Goal: Entertainment & Leisure: Consume media (video, audio)

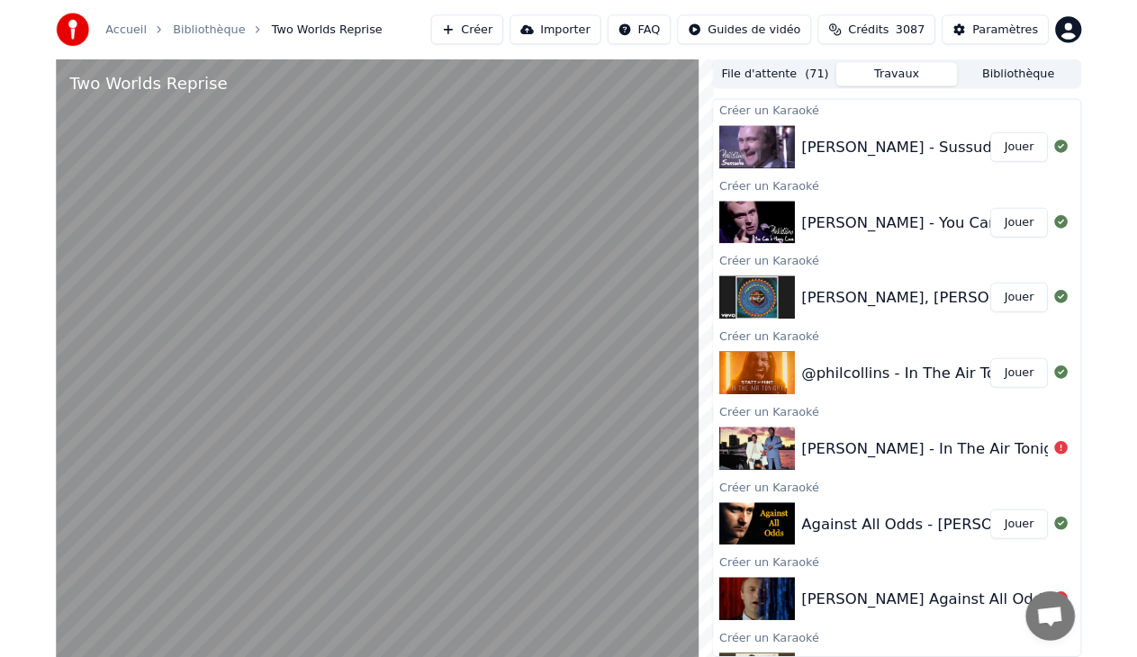
scroll to position [298, 0]
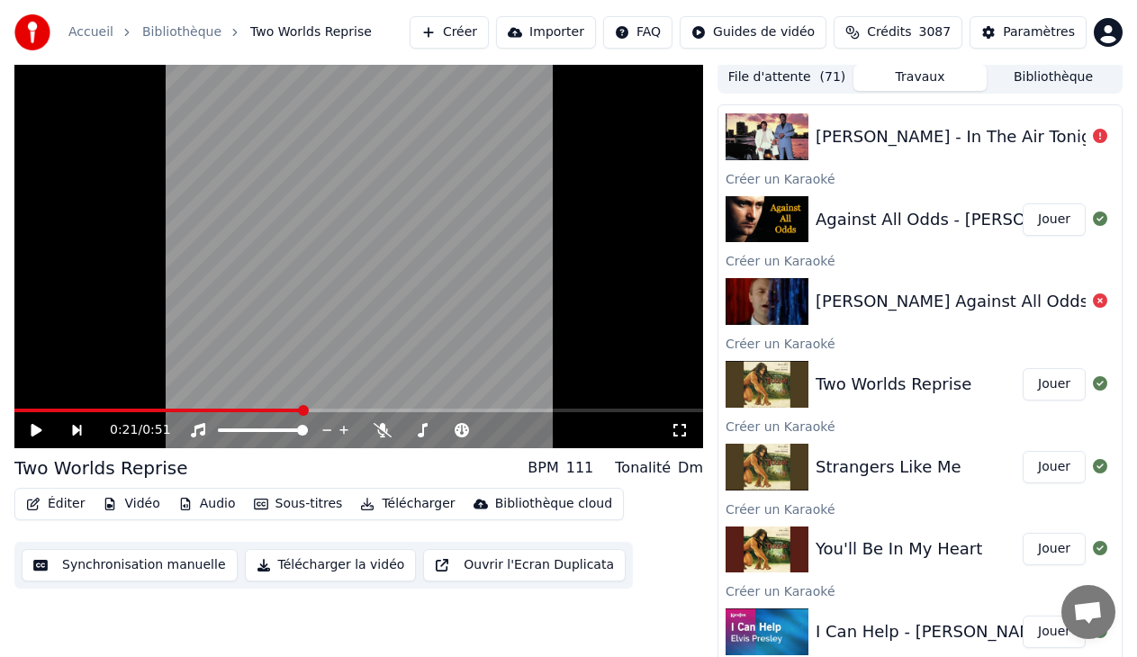
scroll to position [9, 0]
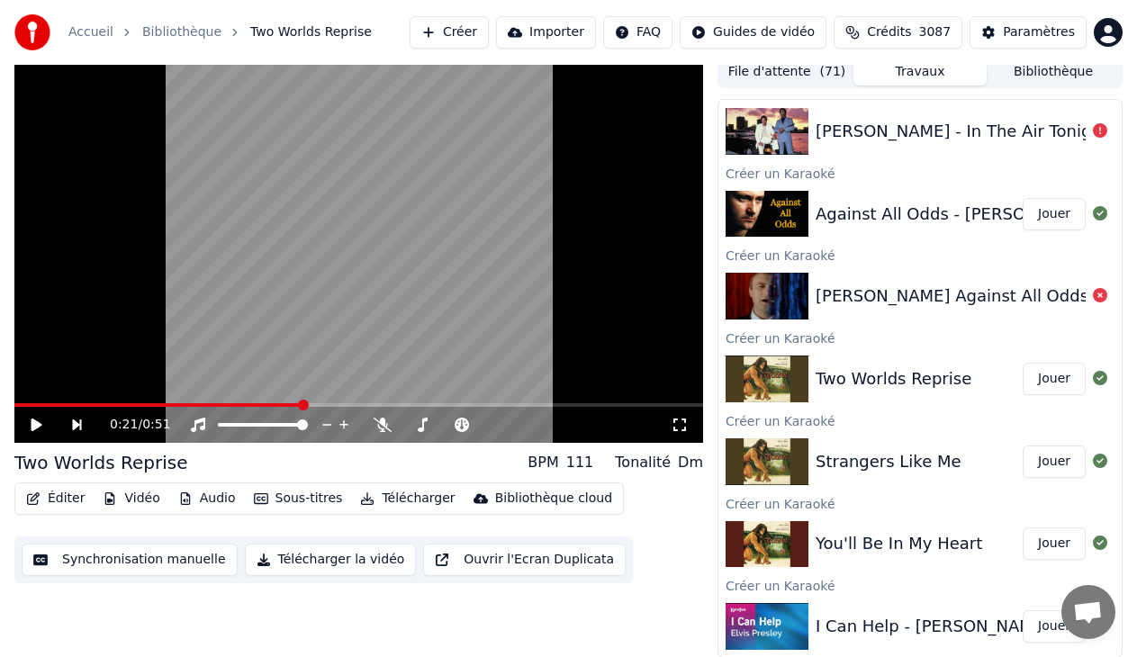
click at [1028, 219] on button "Jouer" at bounding box center [1053, 214] width 63 height 32
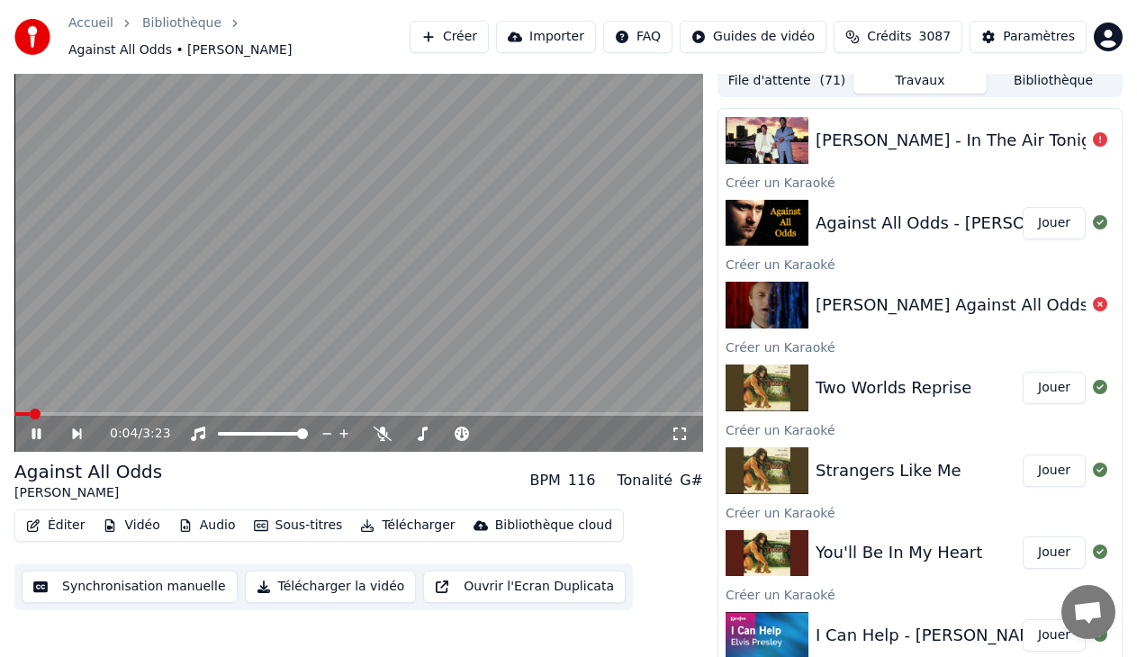
click at [677, 427] on icon at bounding box center [680, 434] width 18 height 14
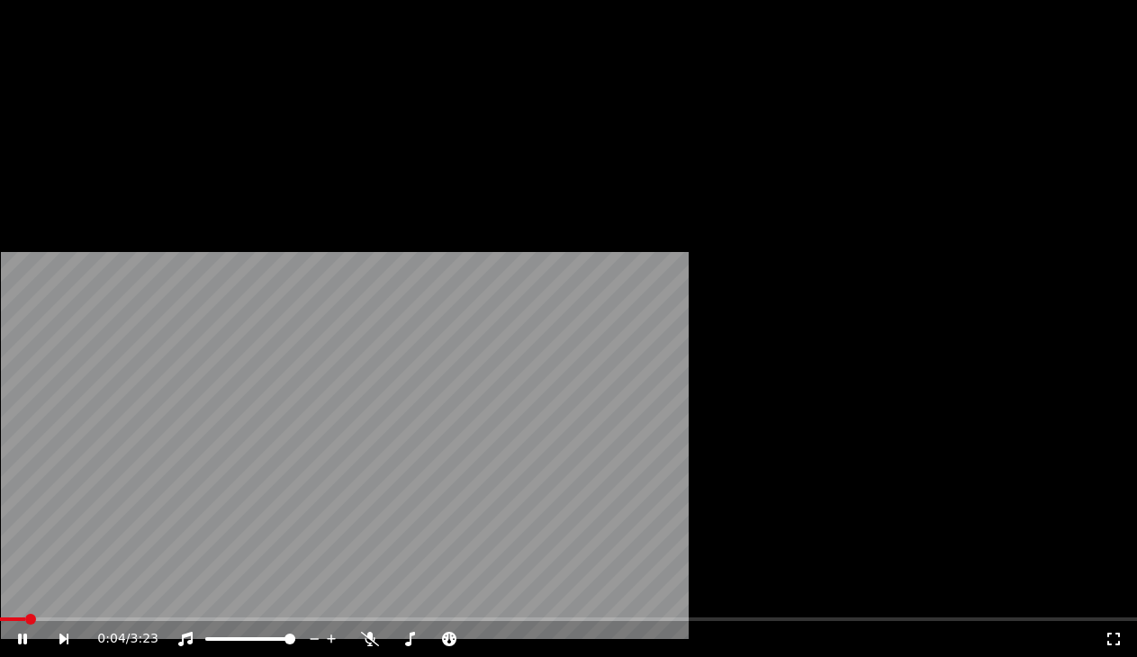
scroll to position [298, 0]
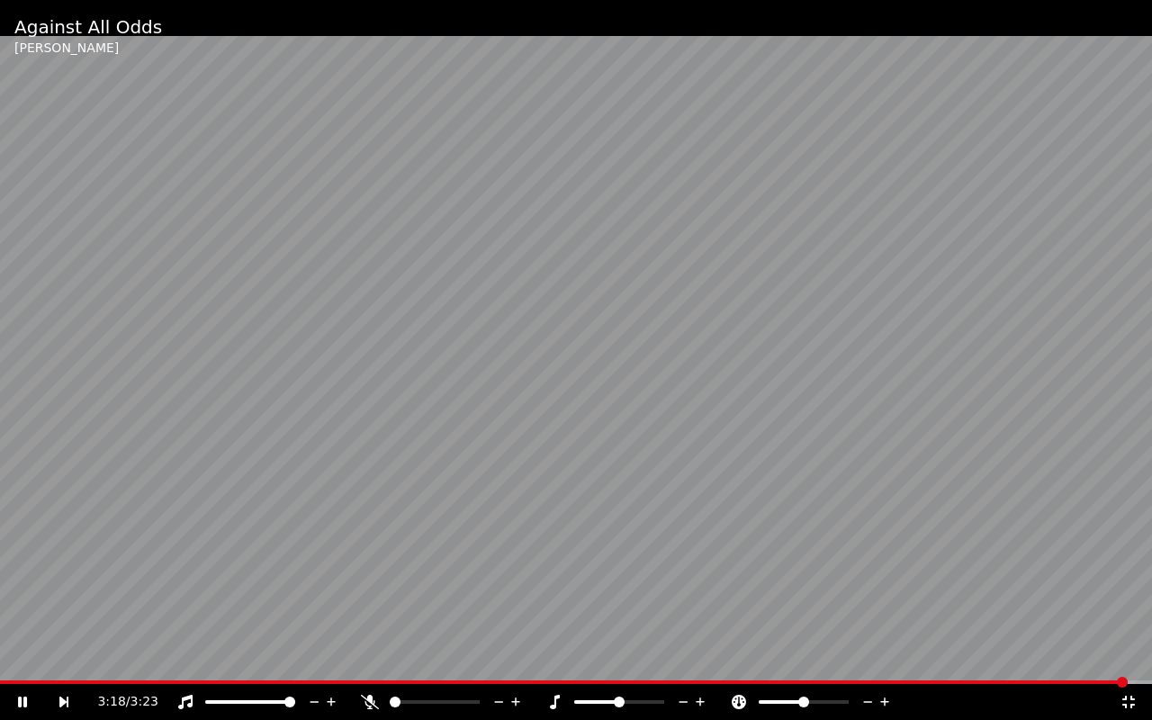
click at [1134, 706] on icon at bounding box center [1129, 702] width 18 height 14
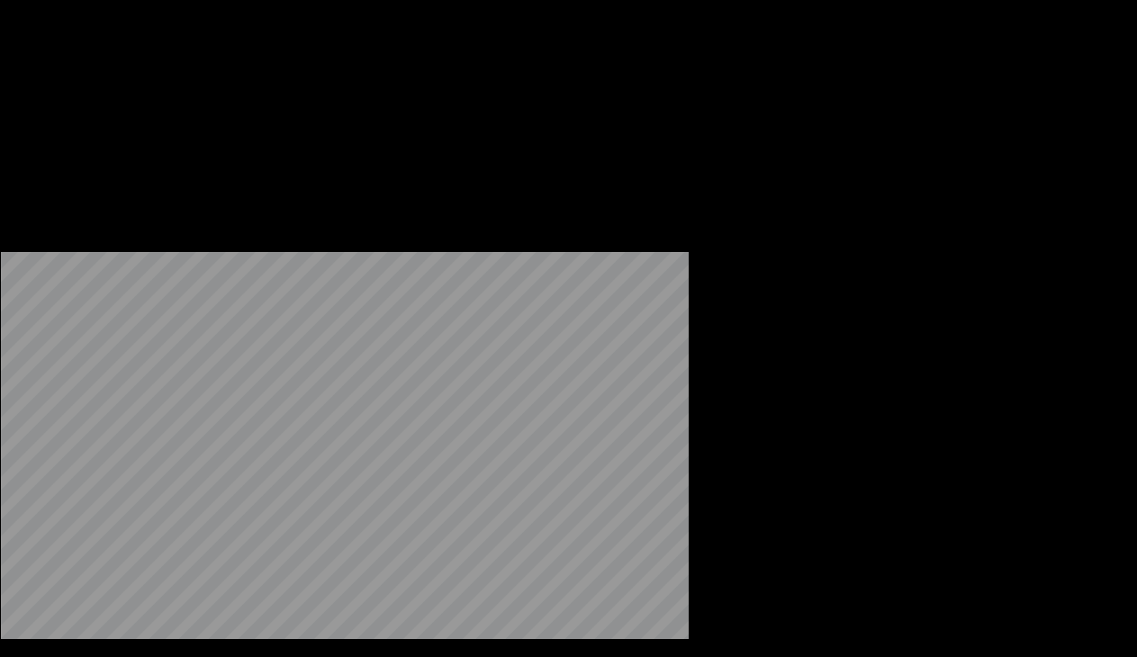
scroll to position [208, 0]
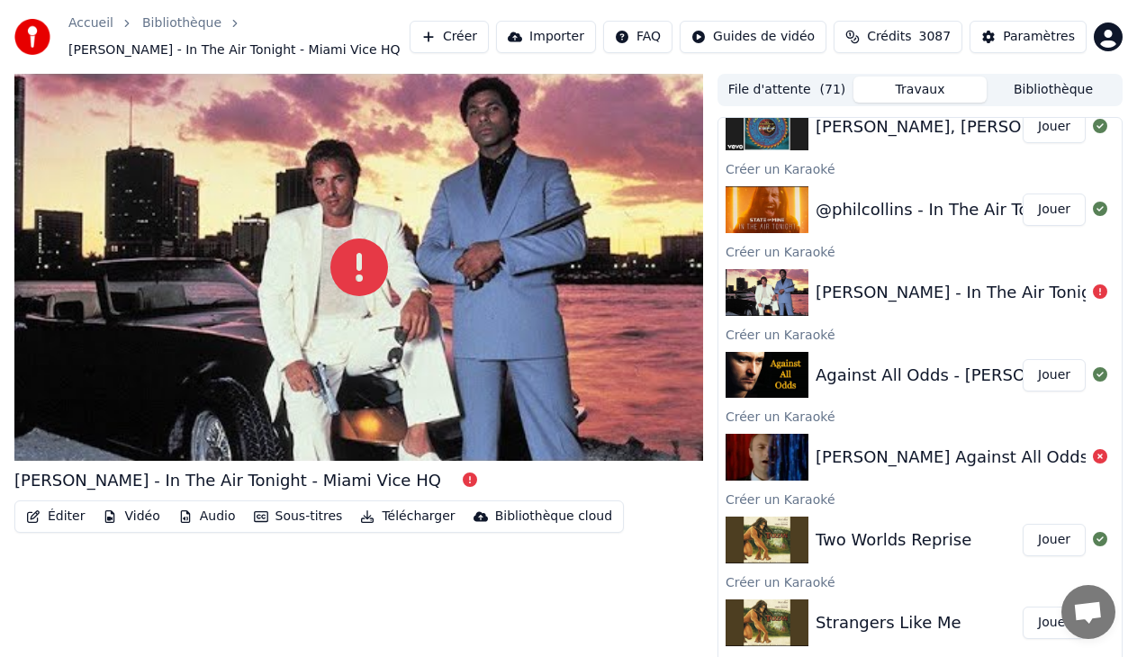
click at [1035, 205] on button "Jouer" at bounding box center [1053, 210] width 63 height 32
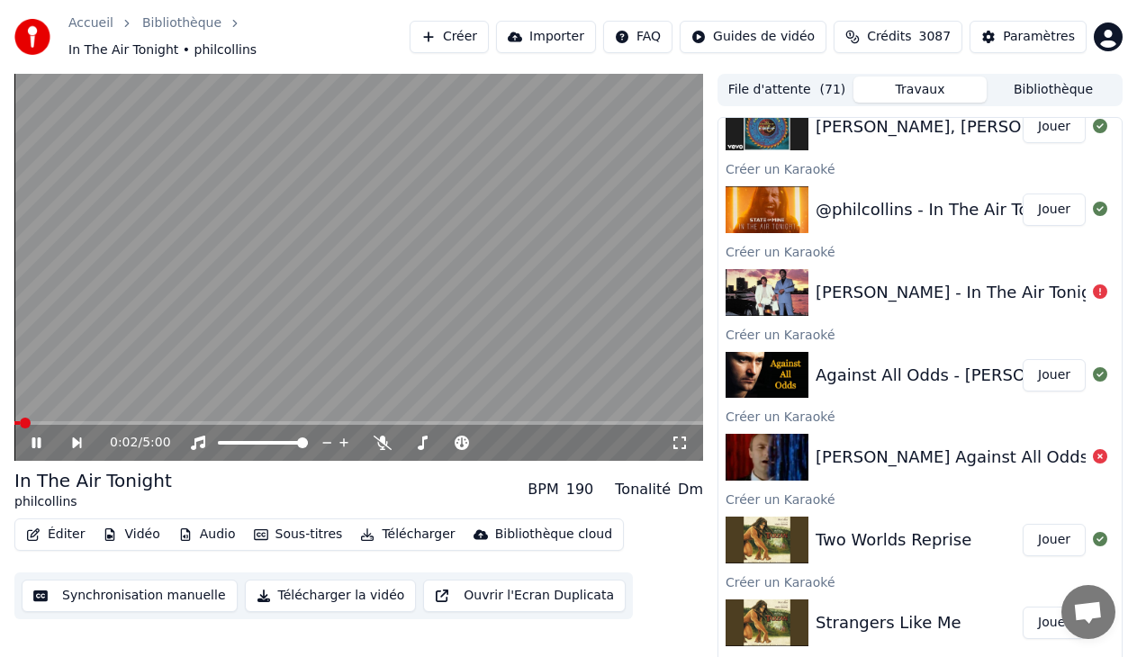
click at [679, 448] on icon at bounding box center [680, 443] width 18 height 14
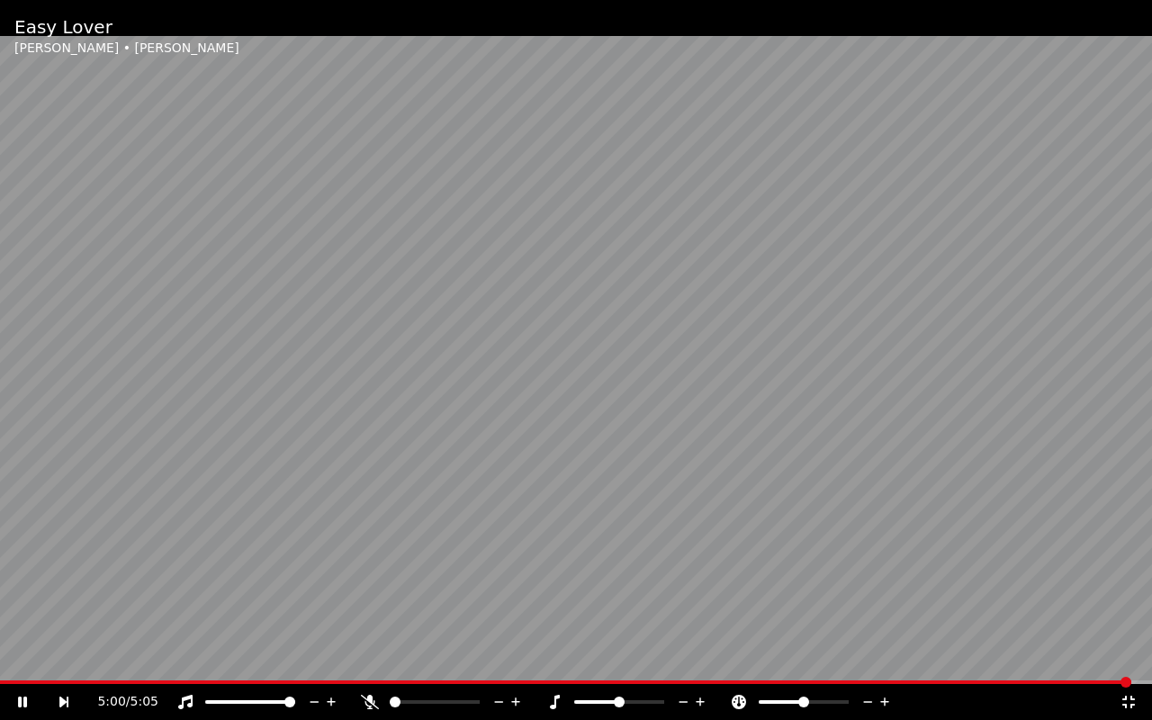
click at [1130, 705] on icon at bounding box center [1128, 702] width 13 height 13
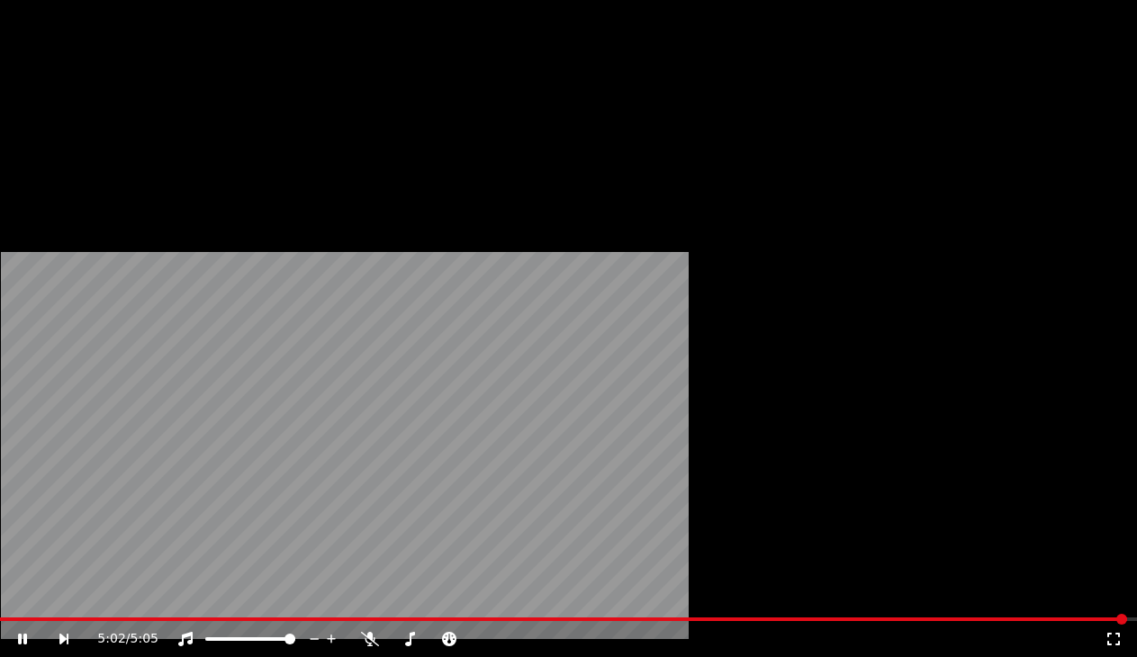
scroll to position [28, 0]
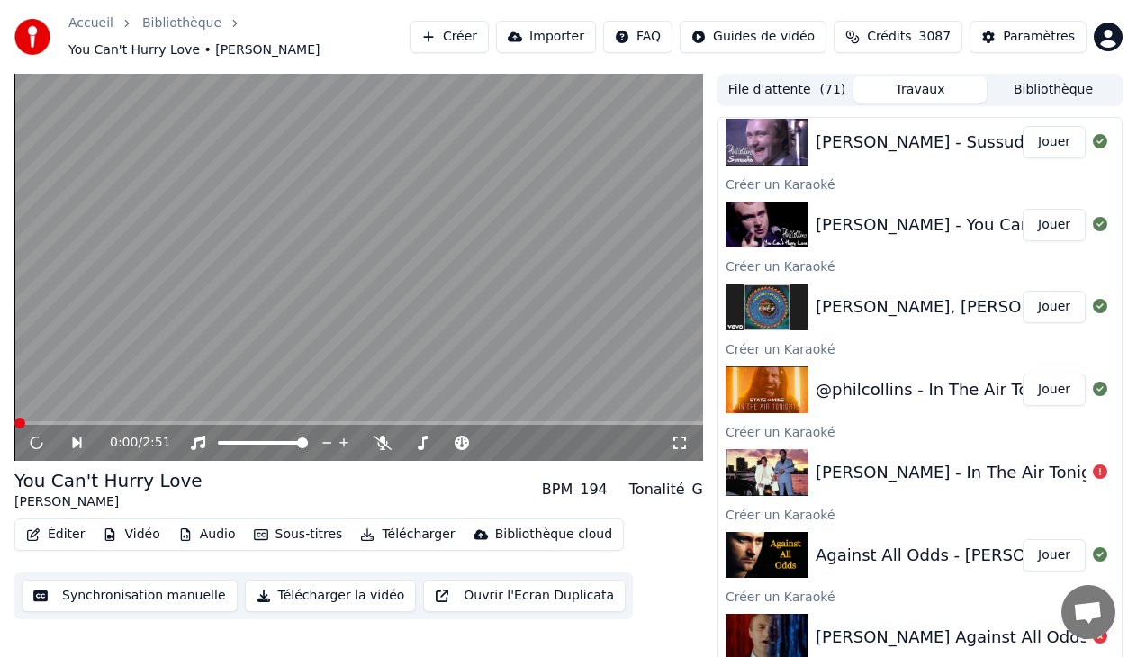
click at [1050, 221] on button "Jouer" at bounding box center [1053, 225] width 63 height 32
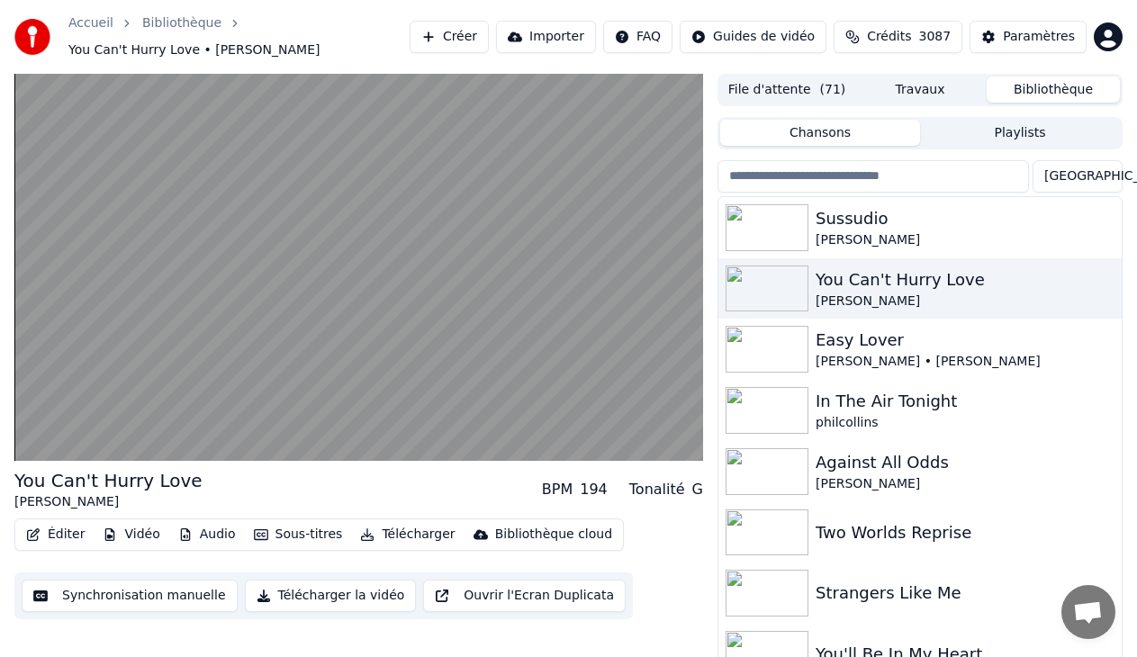
click at [1059, 92] on button "Bibliothèque" at bounding box center [1052, 90] width 133 height 26
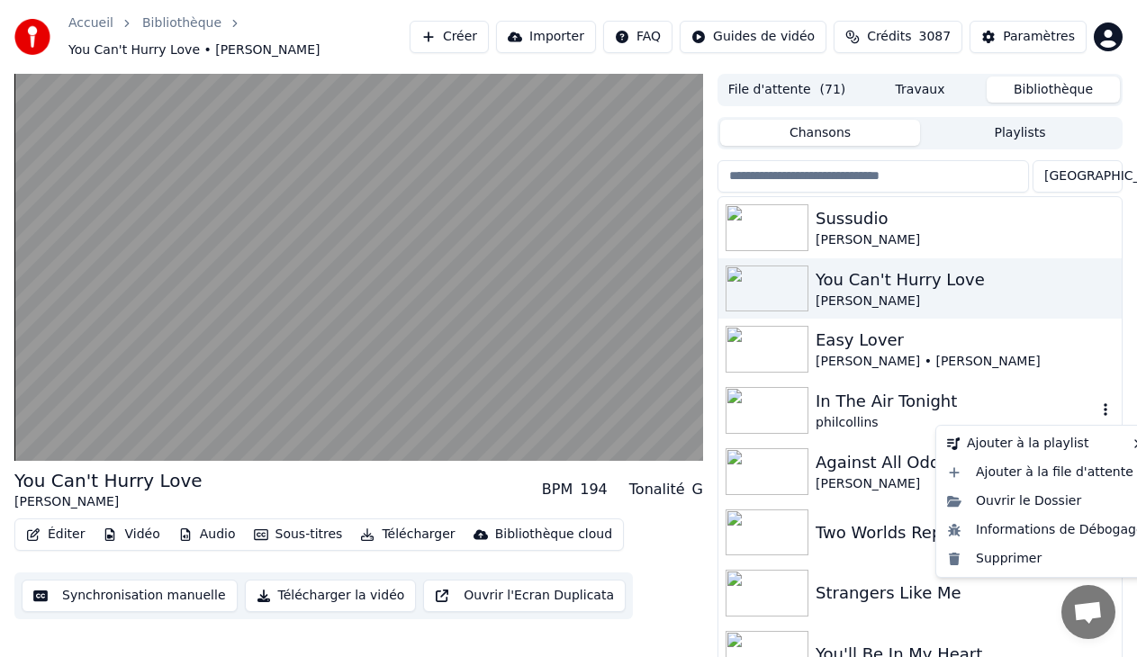
click at [1103, 411] on icon "button" at bounding box center [1105, 409] width 4 height 13
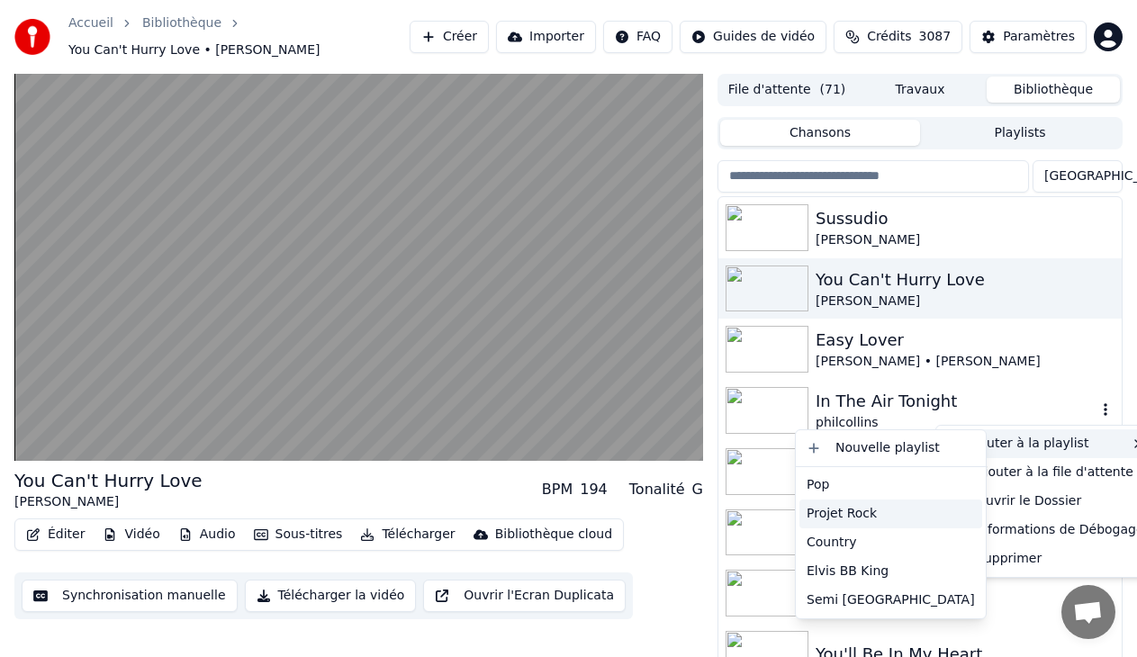
click at [824, 513] on div "Projet Rock" at bounding box center [890, 514] width 183 height 29
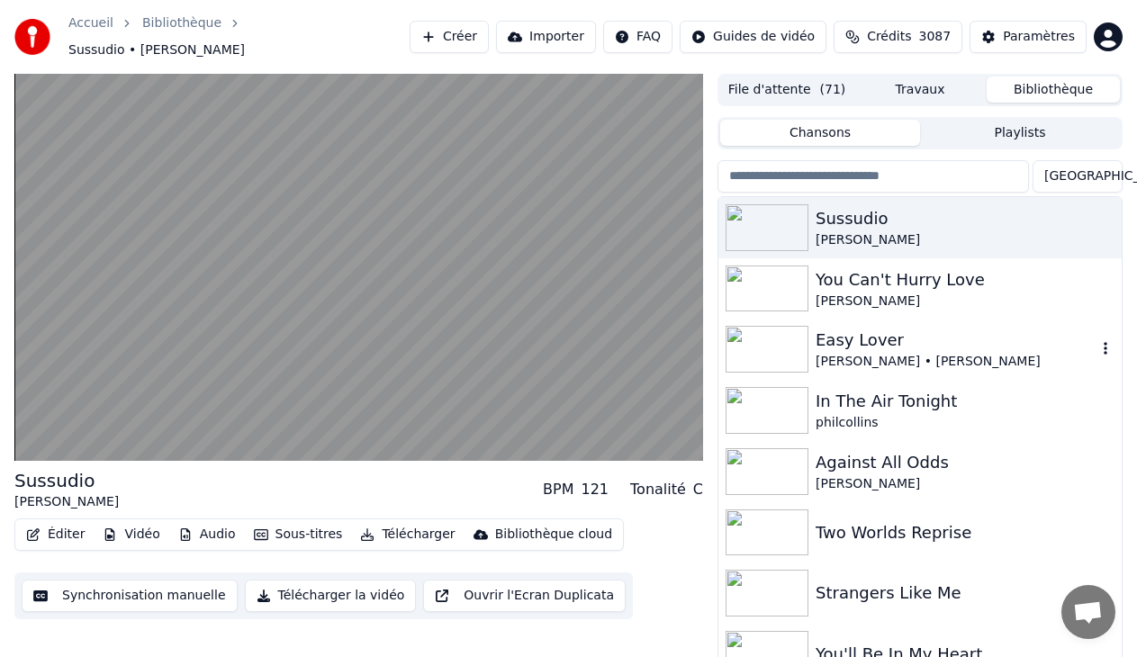
click at [1103, 343] on icon "button" at bounding box center [1105, 349] width 4 height 13
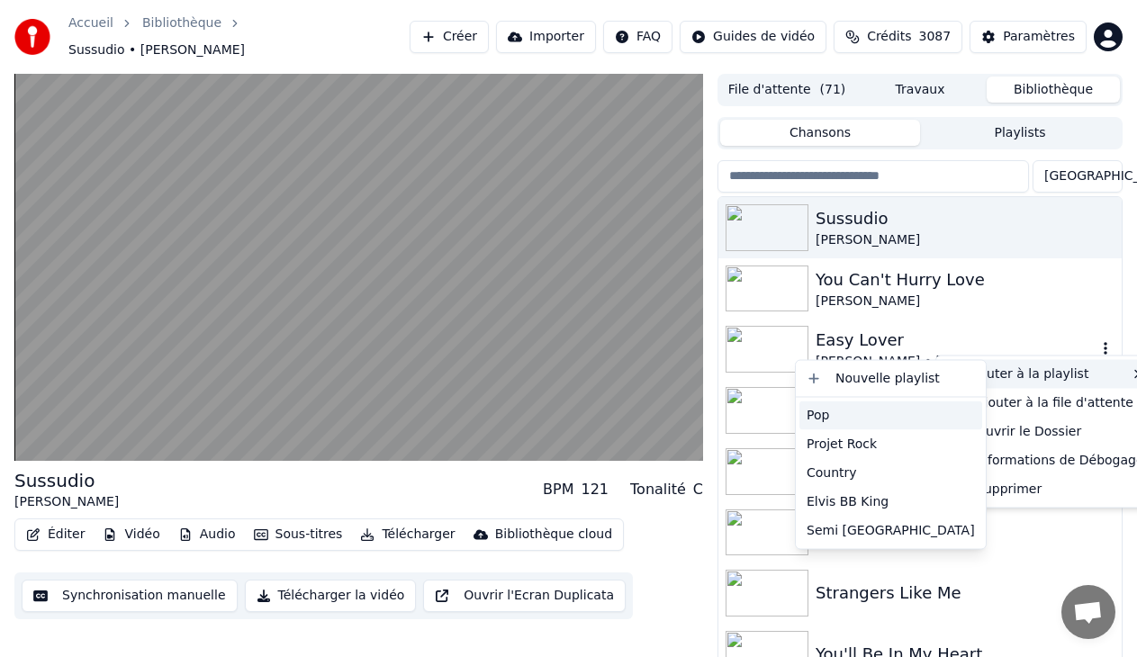
click at [815, 416] on div "Pop" at bounding box center [890, 415] width 183 height 29
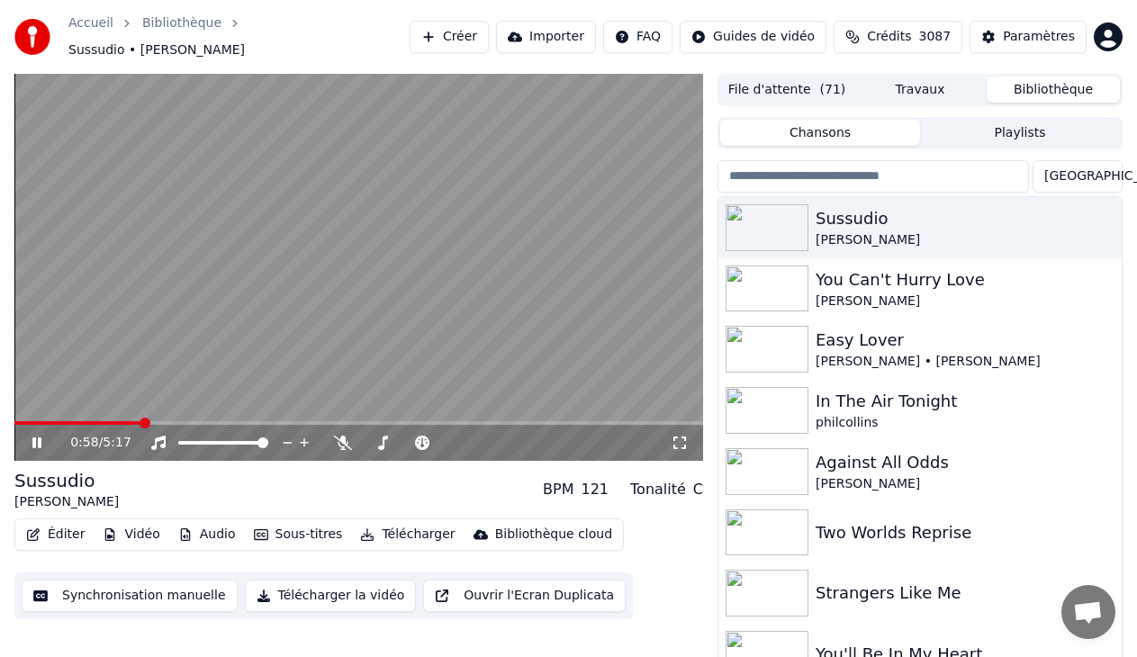
click at [688, 436] on icon at bounding box center [680, 443] width 18 height 14
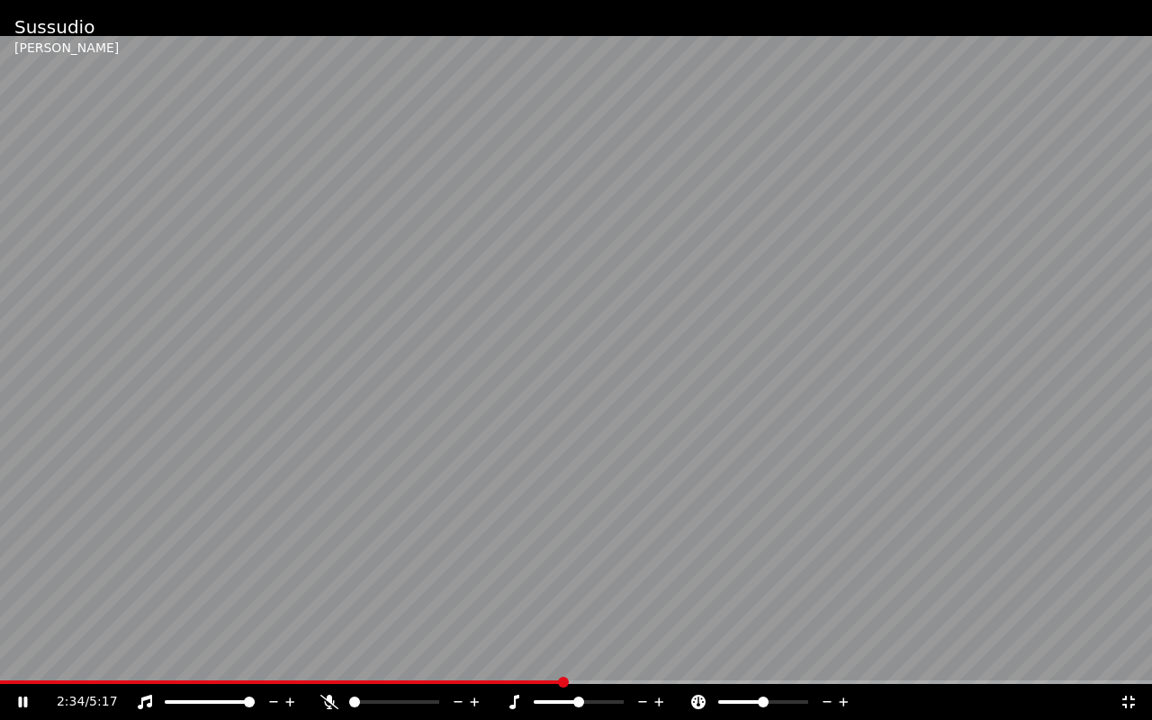
click at [1131, 700] on icon at bounding box center [1129, 702] width 18 height 14
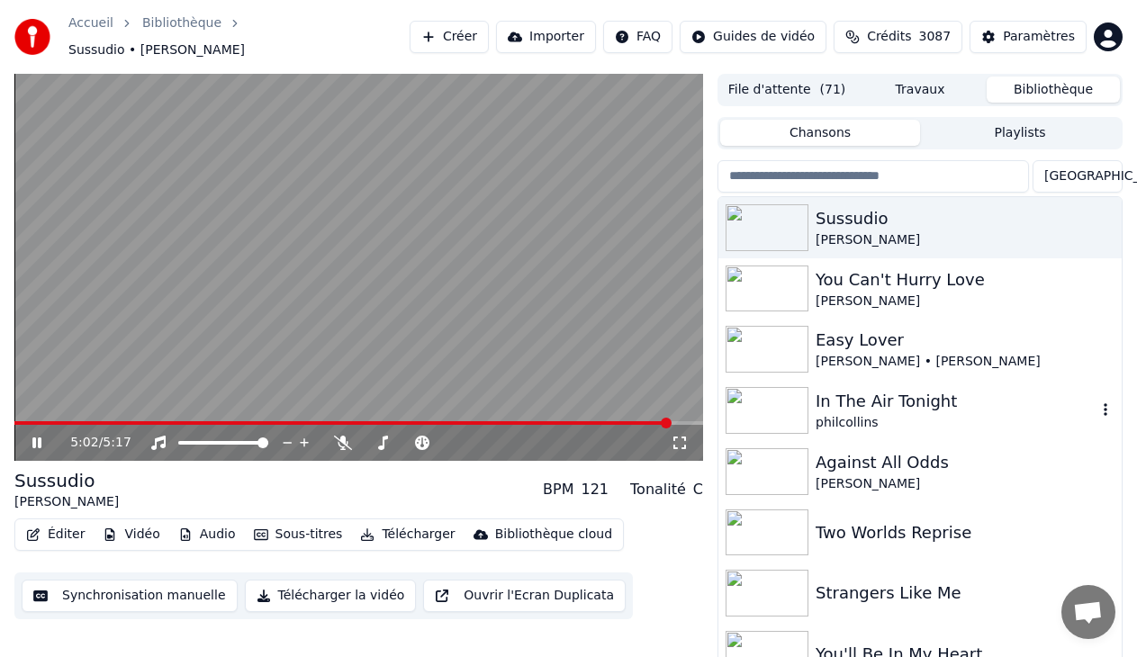
click at [748, 392] on img at bounding box center [766, 410] width 83 height 47
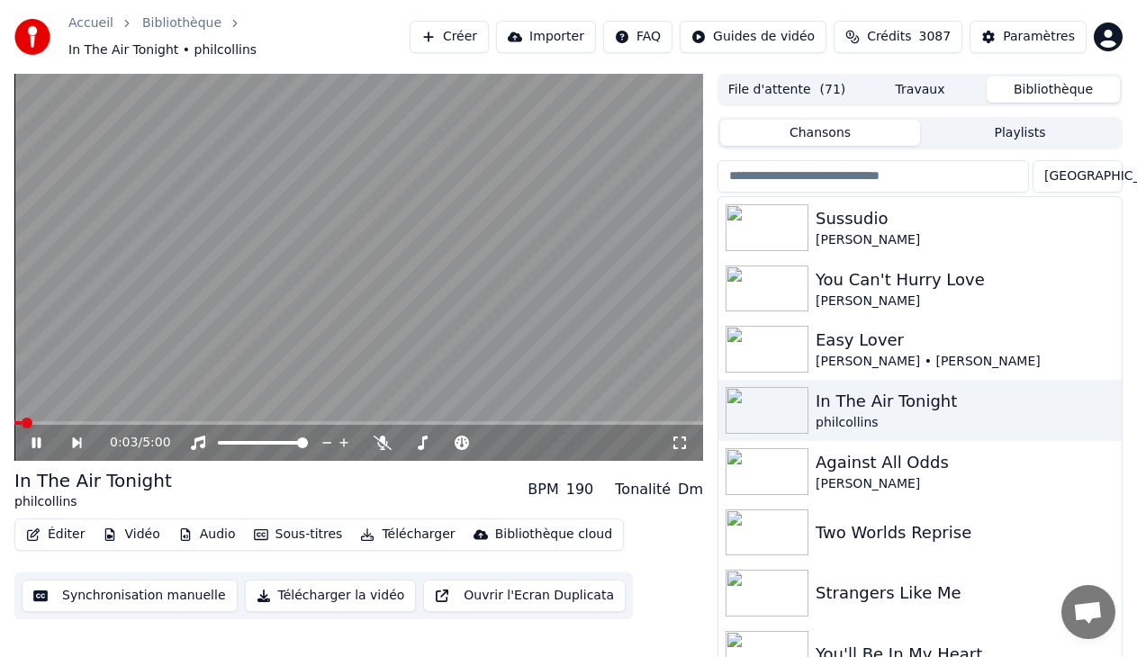
click at [498, 301] on video at bounding box center [358, 267] width 689 height 387
